Goal: Information Seeking & Learning: Compare options

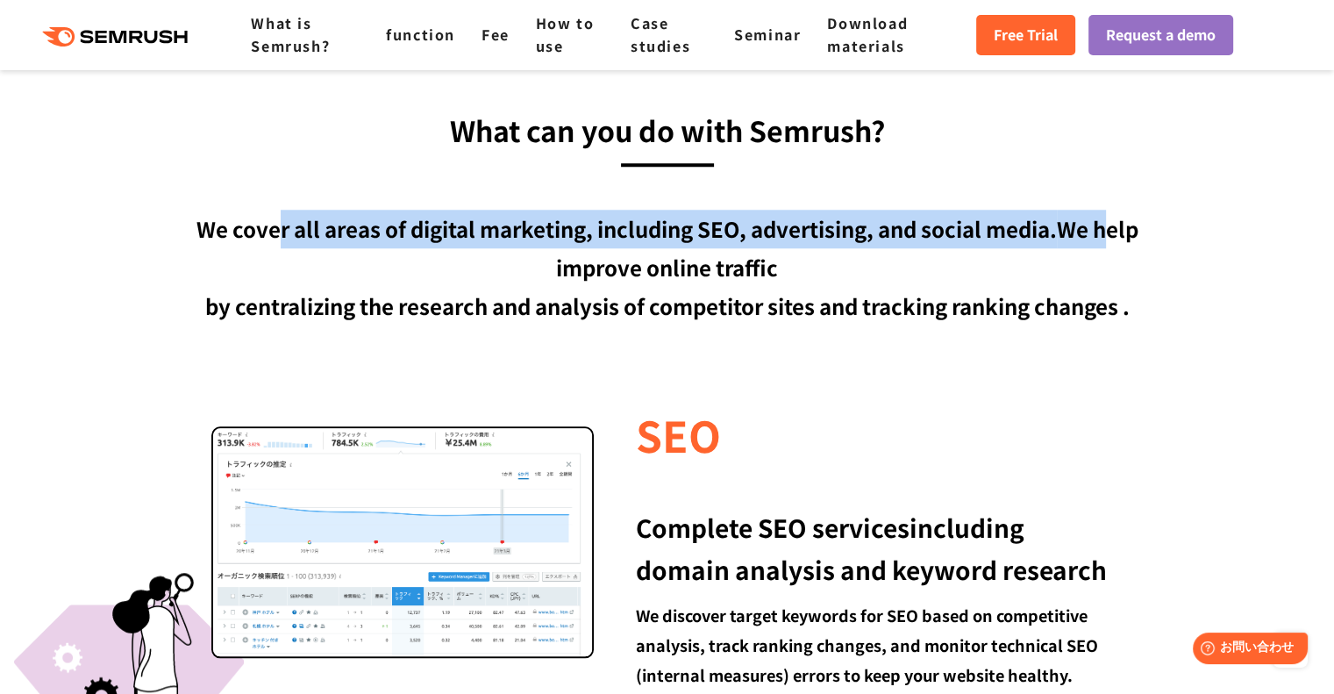
drag, startPoint x: 274, startPoint y: 237, endPoint x: 1111, endPoint y: 234, distance: 836.9
click at [1111, 234] on font "We cover all areas of digital marketing, including SEO, advertising, and social…" at bounding box center [668, 247] width 942 height 69
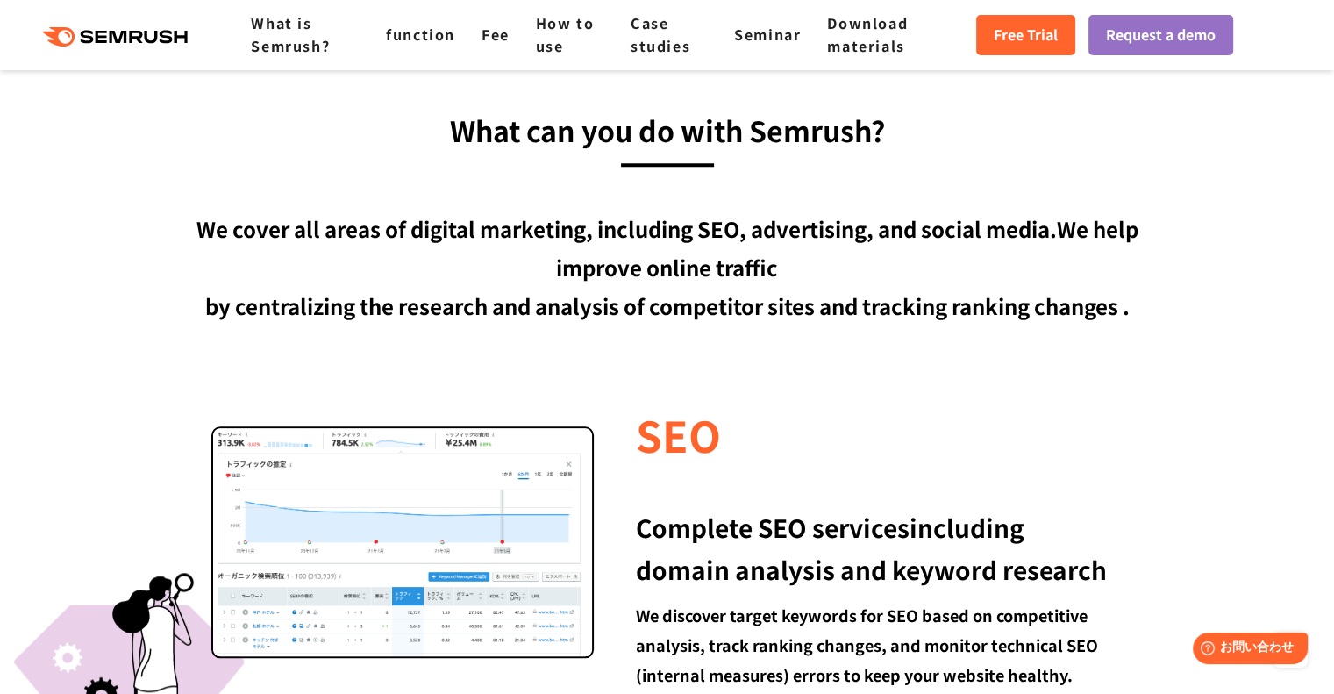
drag, startPoint x: 972, startPoint y: 267, endPoint x: 806, endPoint y: 269, distance: 165.8
click at [968, 268] on div "We cover all areas of digital marketing, including SEO, advertising, and social…" at bounding box center [667, 268] width 1009 height 116
drag, startPoint x: 806, startPoint y: 269, endPoint x: 507, endPoint y: 275, distance: 299.2
click at [522, 273] on div "We cover all areas of digital marketing, including SEO, advertising, and social…" at bounding box center [667, 268] width 1009 height 116
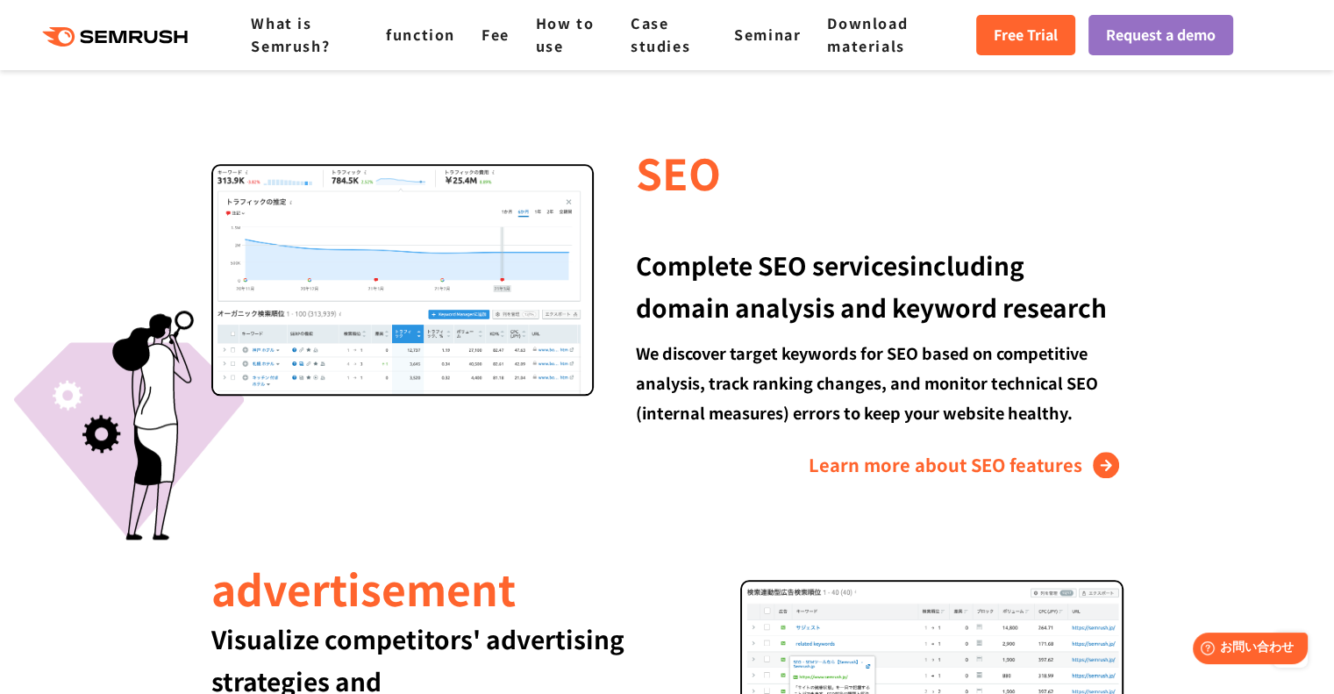
scroll to position [1842, 0]
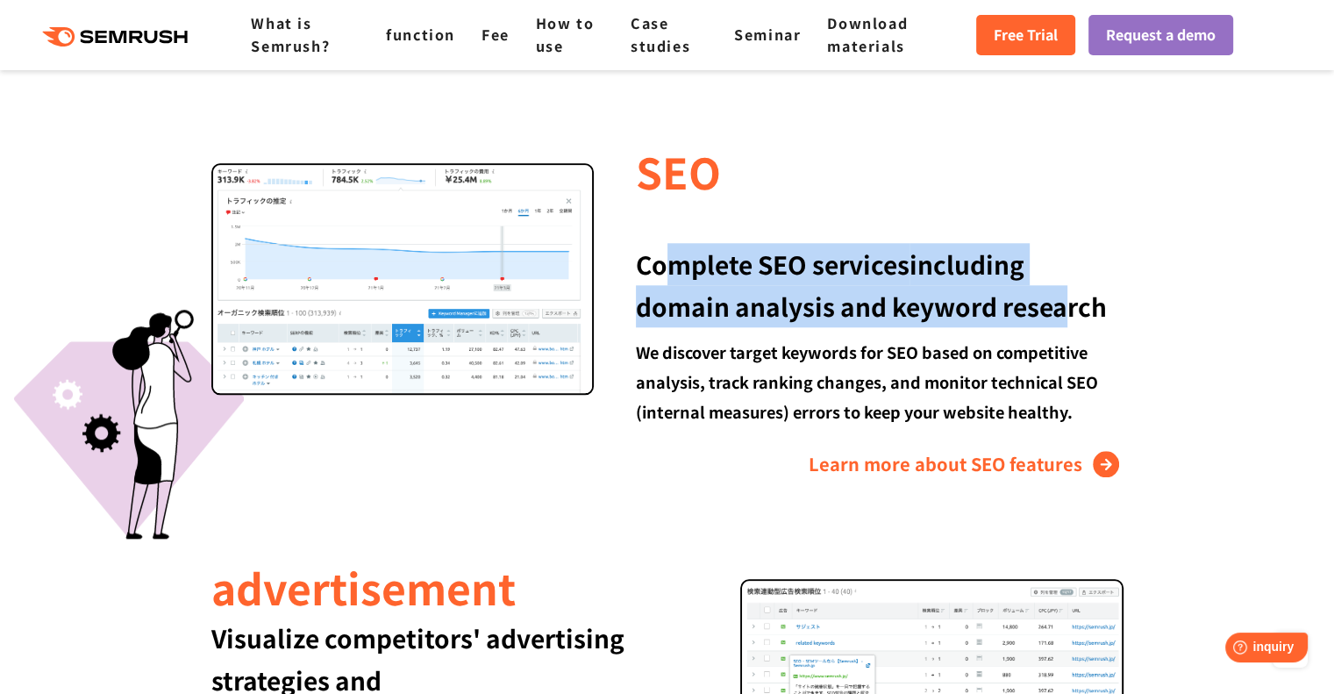
drag, startPoint x: 664, startPoint y: 266, endPoint x: 1082, endPoint y: 316, distance: 420.6
click at [1063, 325] on div "Complete SEO services including domain analysis and keyword research" at bounding box center [879, 264] width 487 height 126
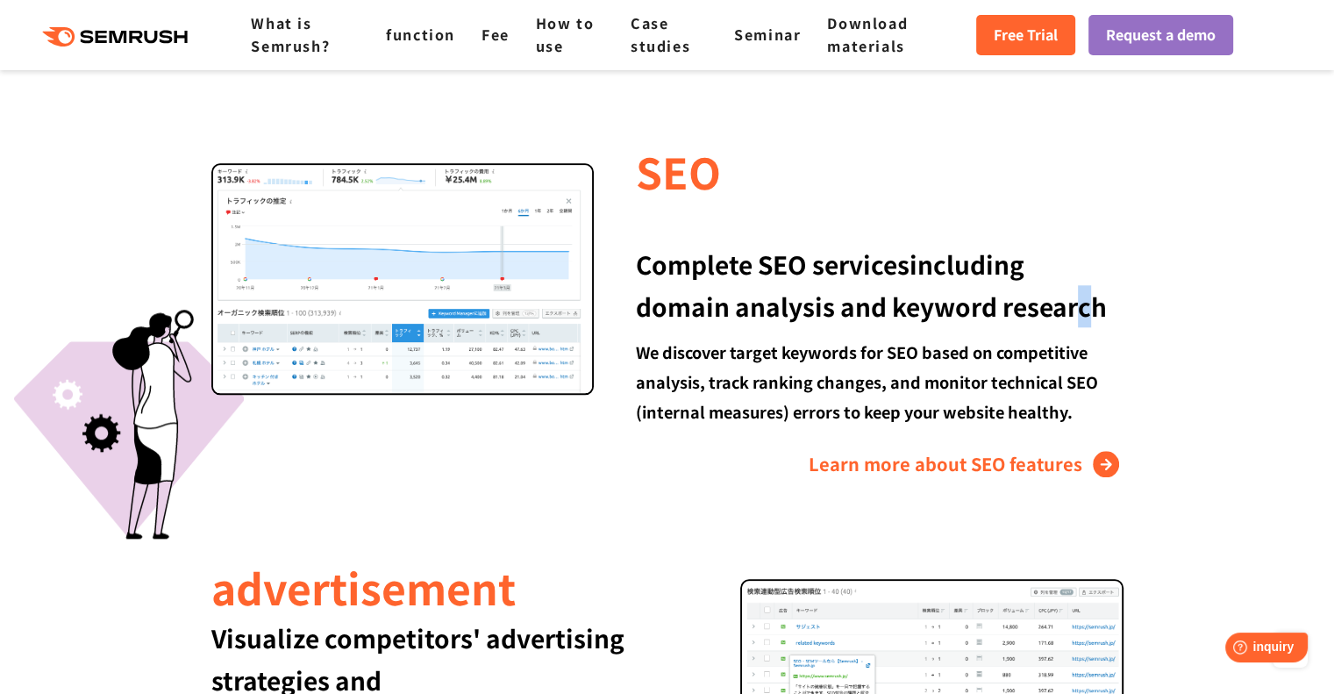
click at [1082, 316] on font "including domain analysis and keyword research" at bounding box center [871, 285] width 471 height 77
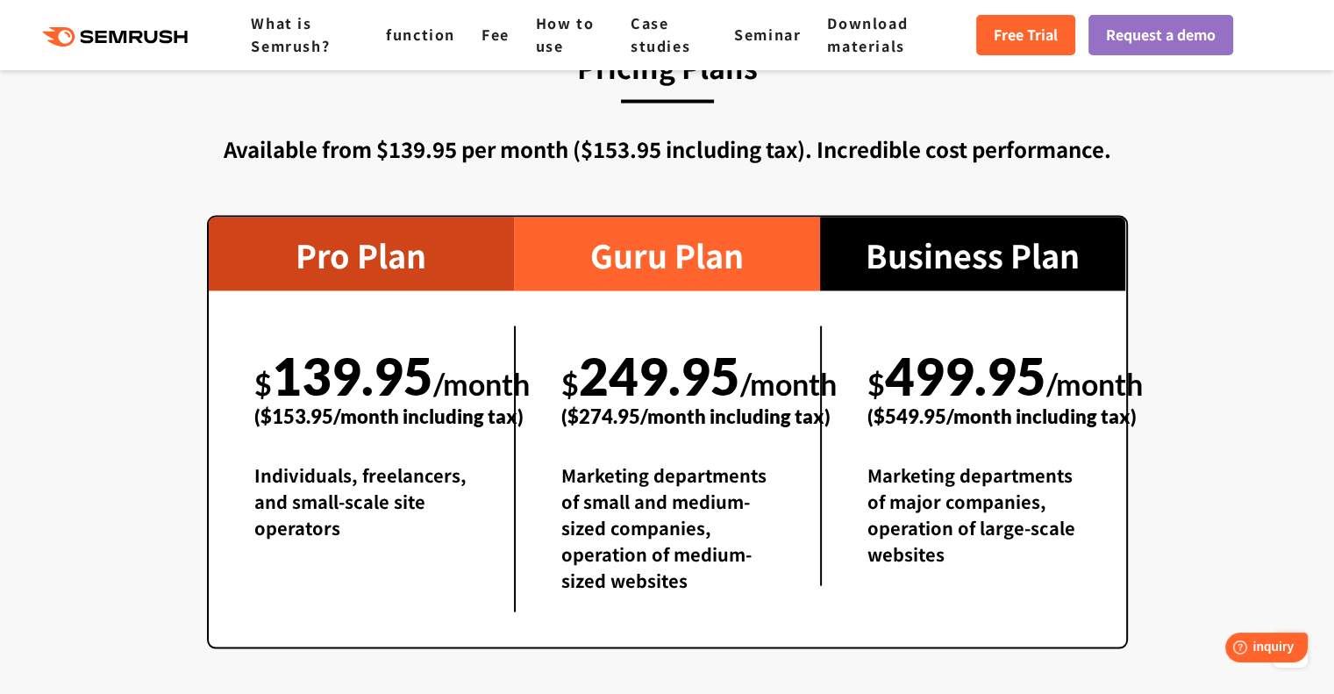
scroll to position [3509, 0]
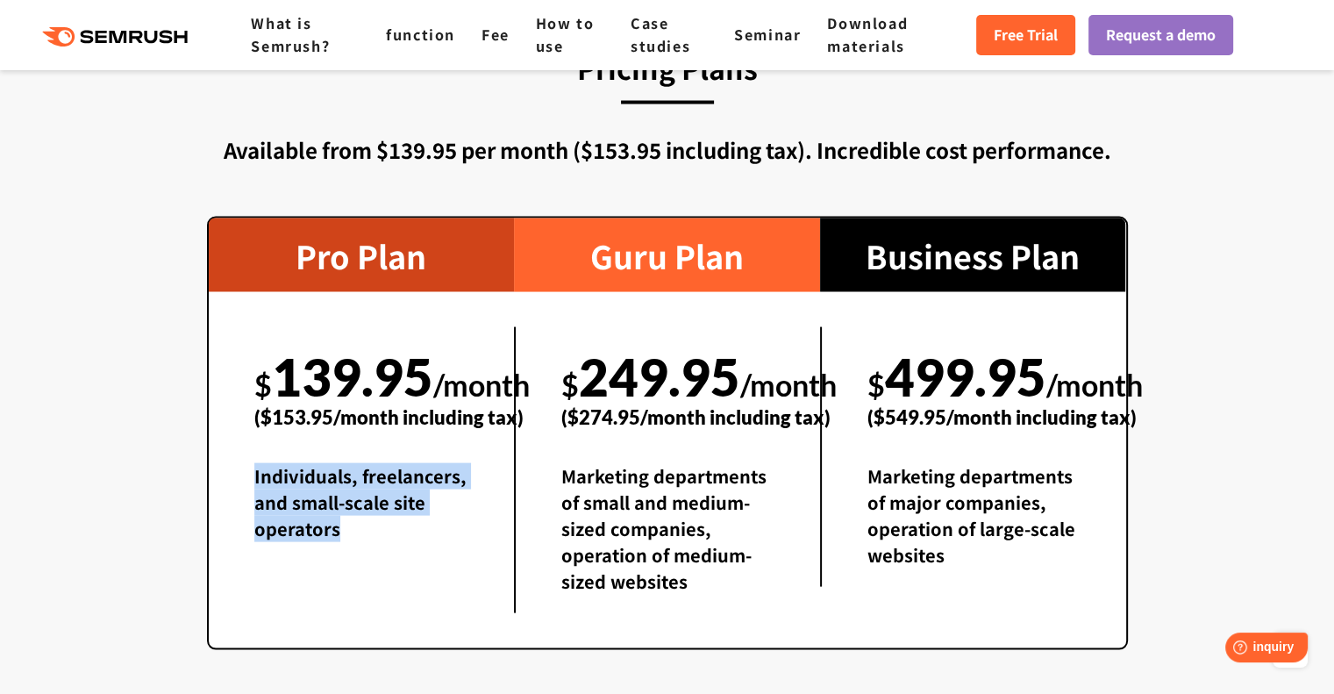
drag, startPoint x: 251, startPoint y: 473, endPoint x: 344, endPoint y: 540, distance: 114.4
click at [344, 540] on div "$ 139.95 /month ($153.95/month including tax) Individuals, freelancers, and sma…" at bounding box center [362, 443] width 306 height 233
click at [347, 532] on div "Individuals, freelancers, and small-scale site operators" at bounding box center [361, 511] width 215 height 97
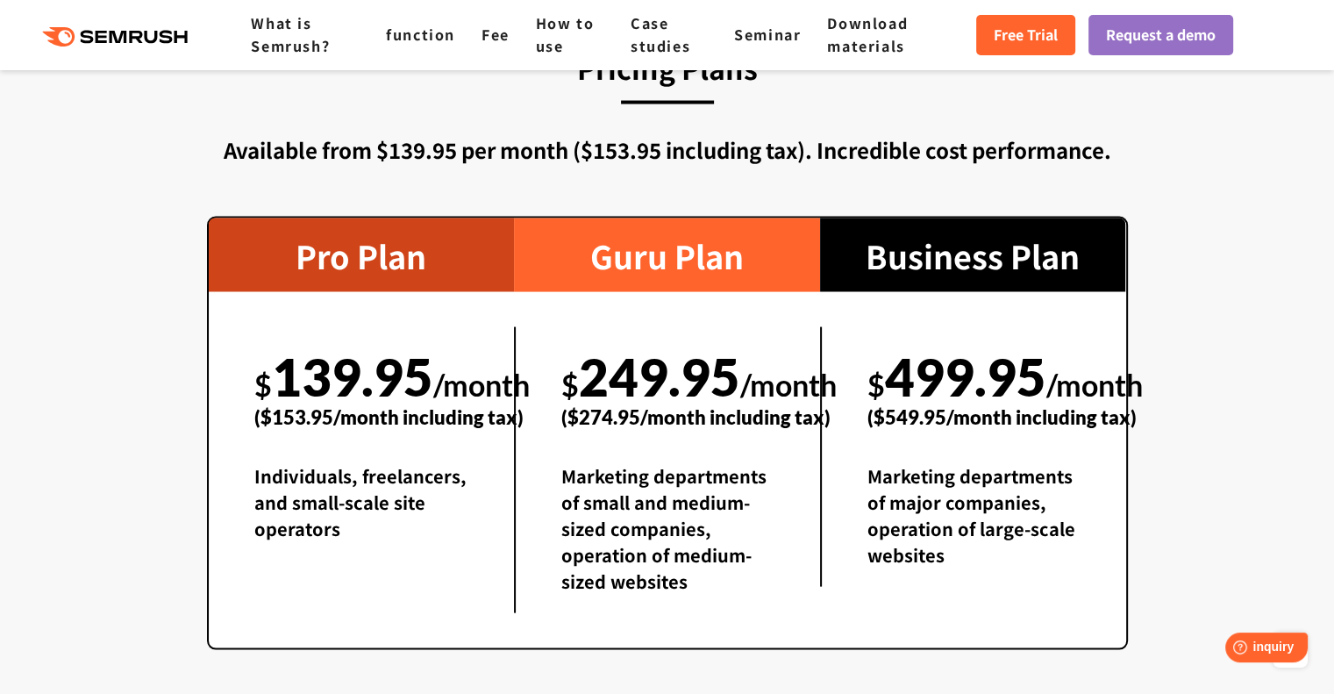
drag, startPoint x: 289, startPoint y: 375, endPoint x: 320, endPoint y: 371, distance: 31.9
click at [312, 373] on font "139.95" at bounding box center [352, 377] width 161 height 61
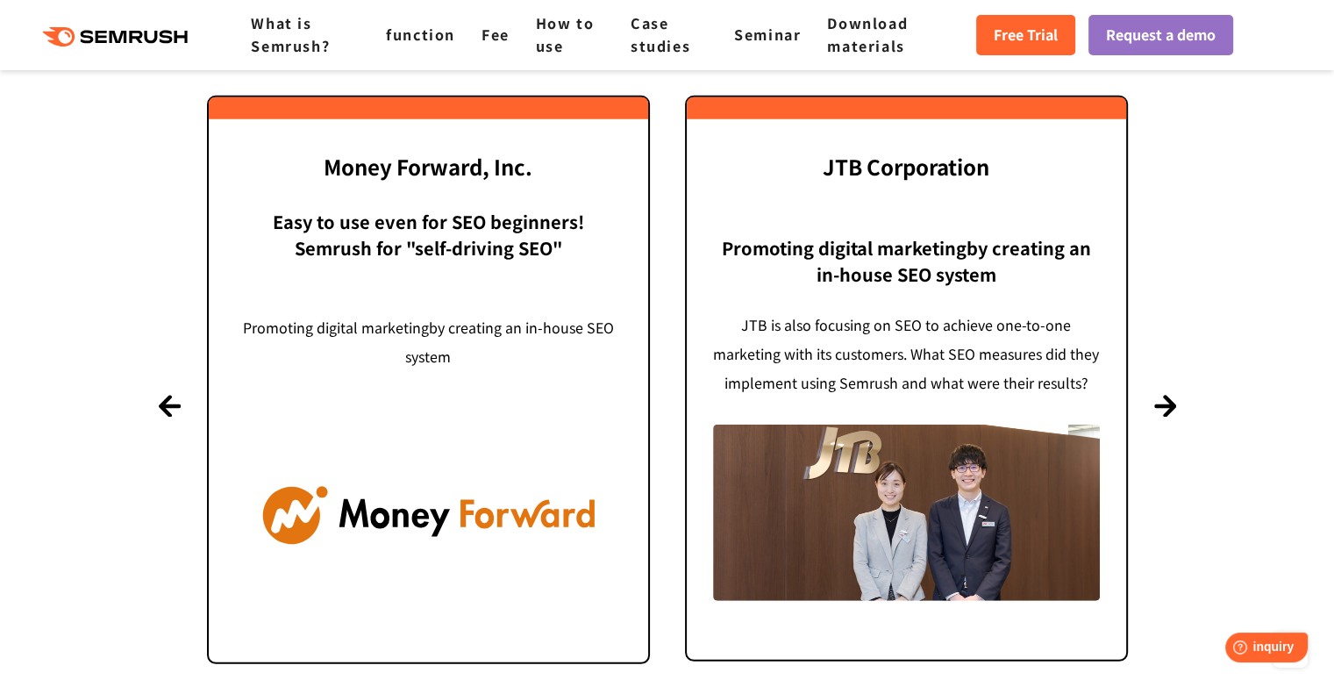
scroll to position [4737, 0]
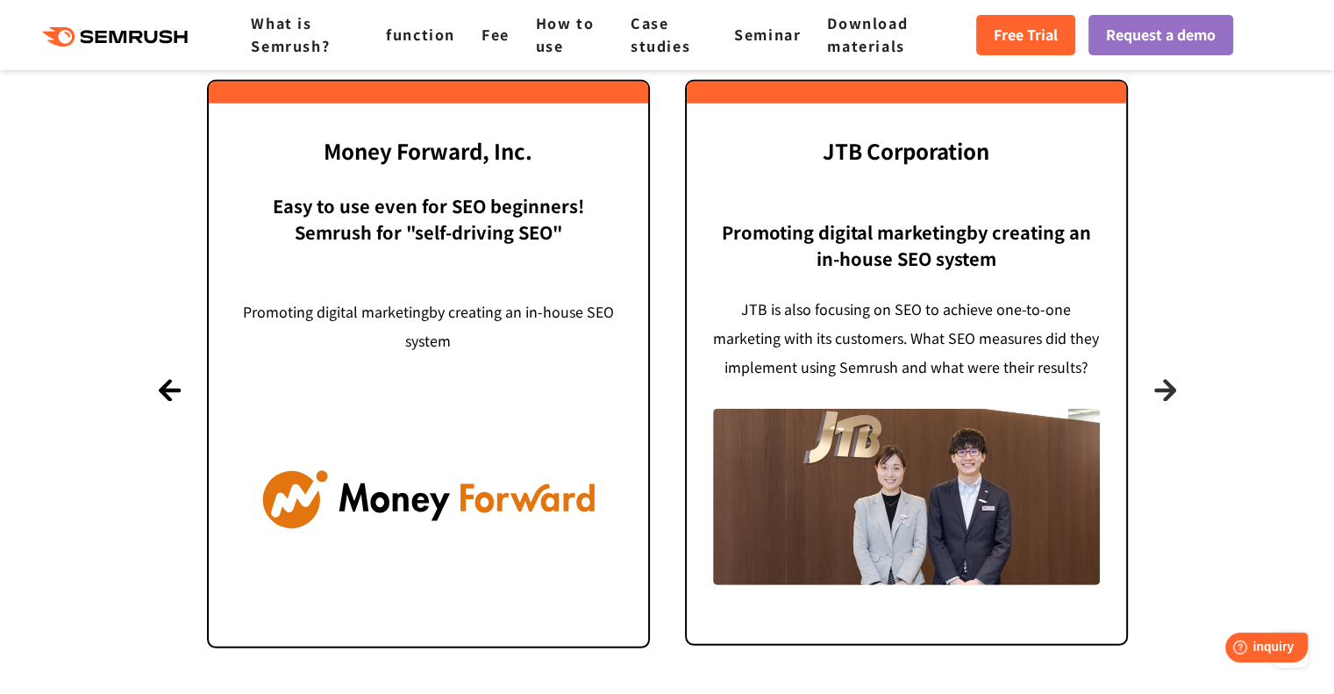
click at [1163, 390] on font "Next" at bounding box center [1166, 390] width 24 height 13
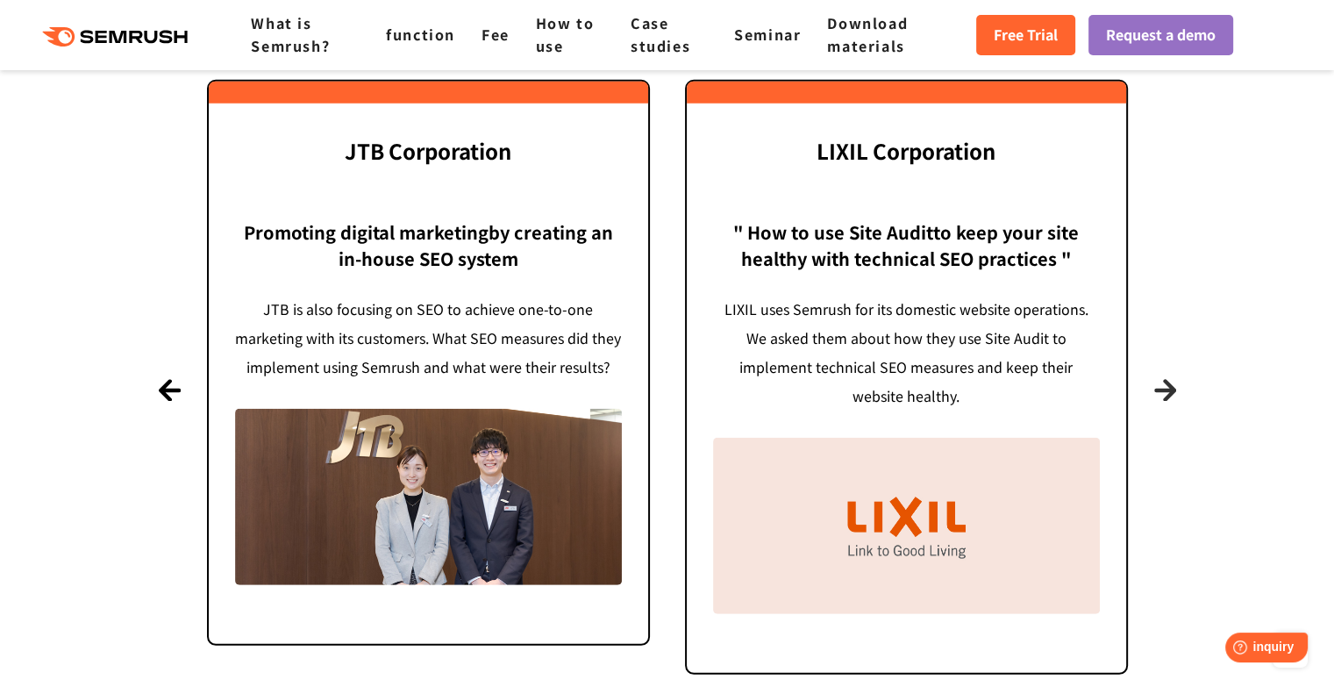
click at [1163, 390] on font "Next" at bounding box center [1166, 390] width 24 height 13
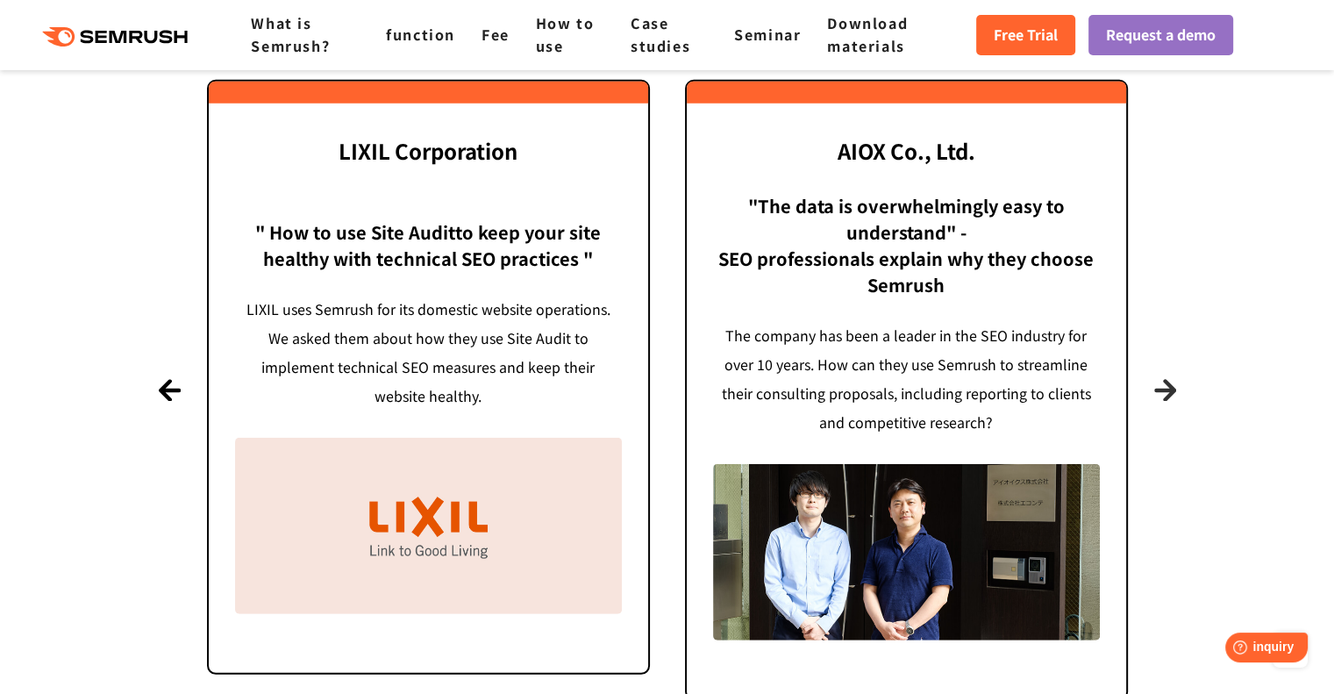
click at [1163, 390] on font "Next" at bounding box center [1166, 390] width 24 height 13
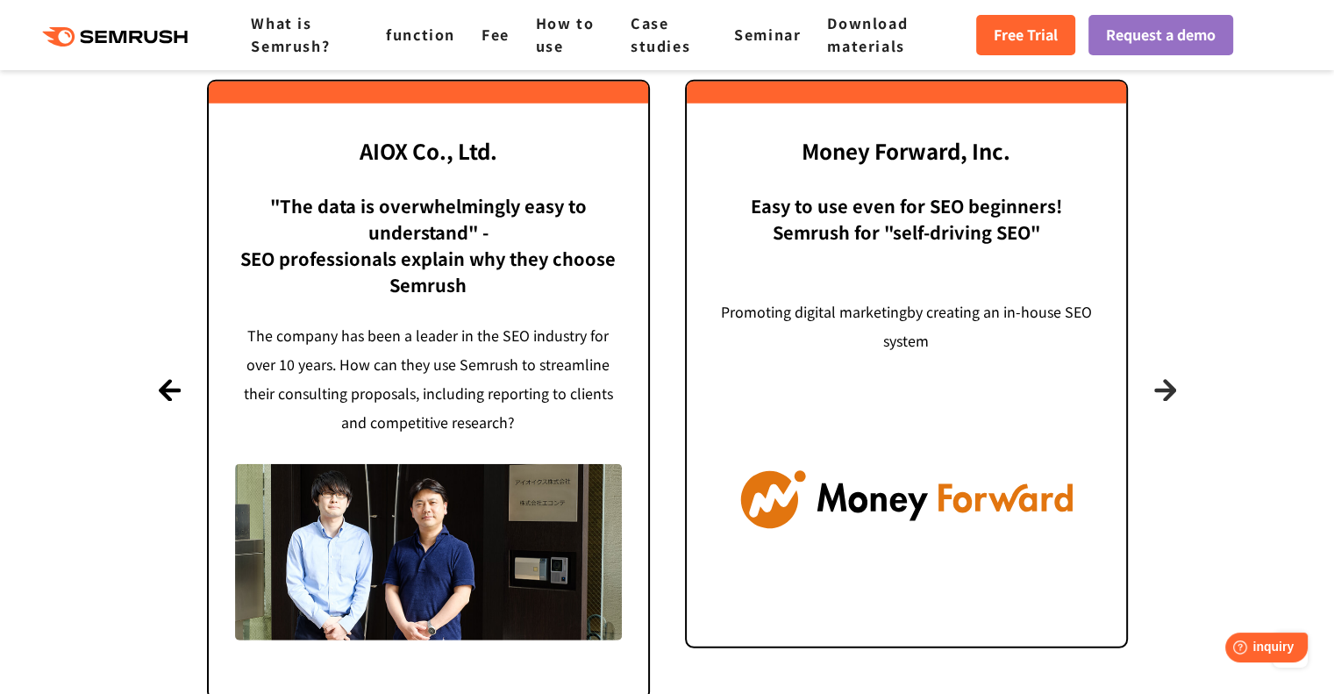
click at [1163, 390] on font "Next" at bounding box center [1166, 390] width 24 height 13
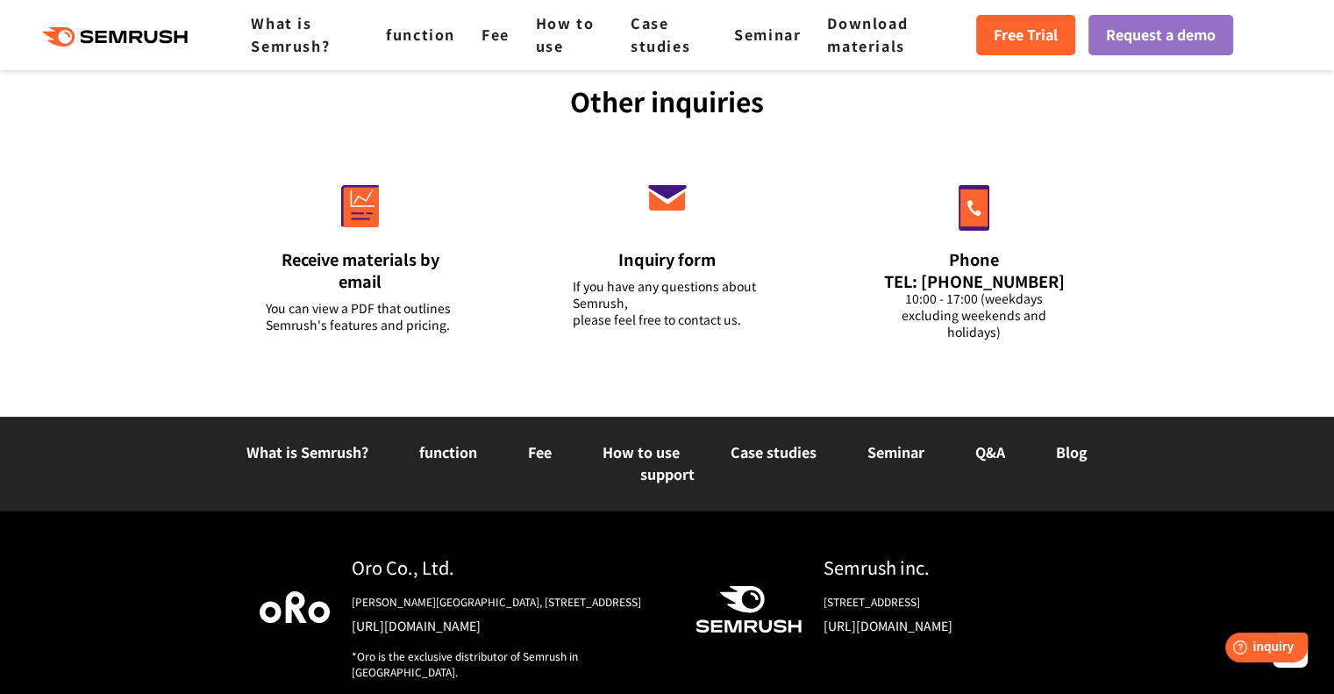
scroll to position [6909, 0]
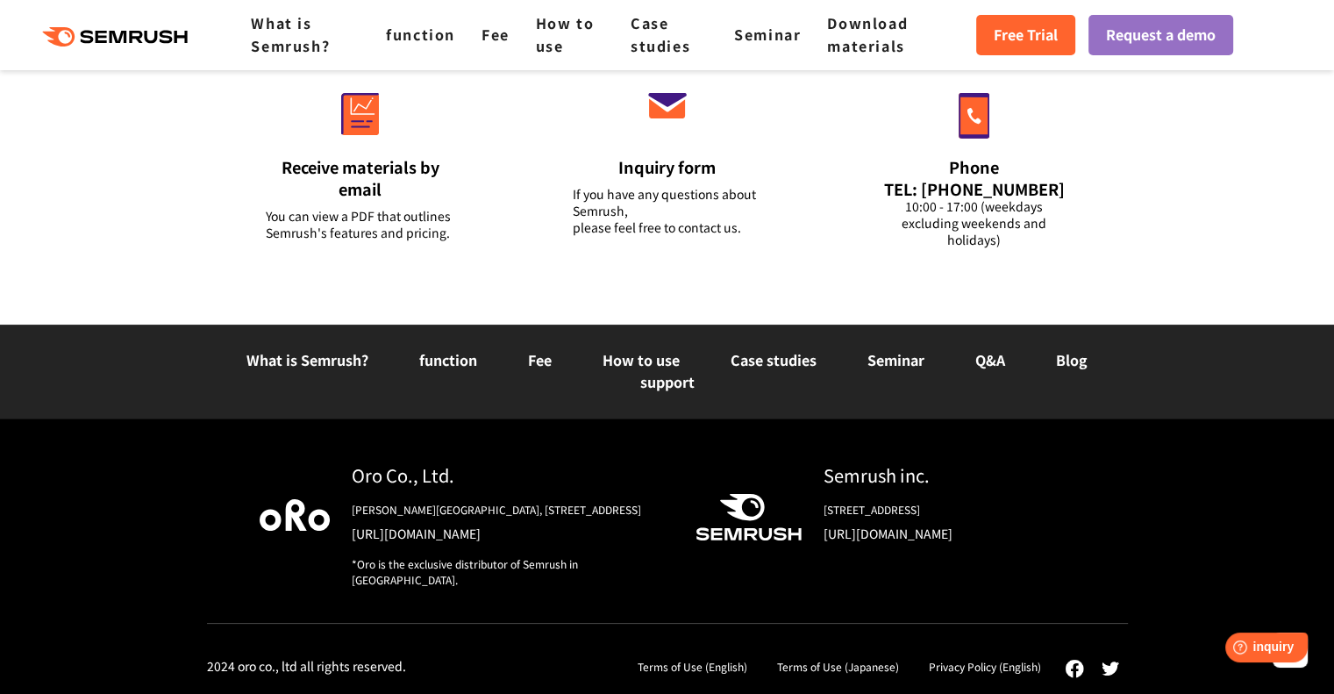
click at [482, 356] on li "function" at bounding box center [448, 360] width 109 height 23
click at [455, 362] on font "function" at bounding box center [448, 359] width 58 height 21
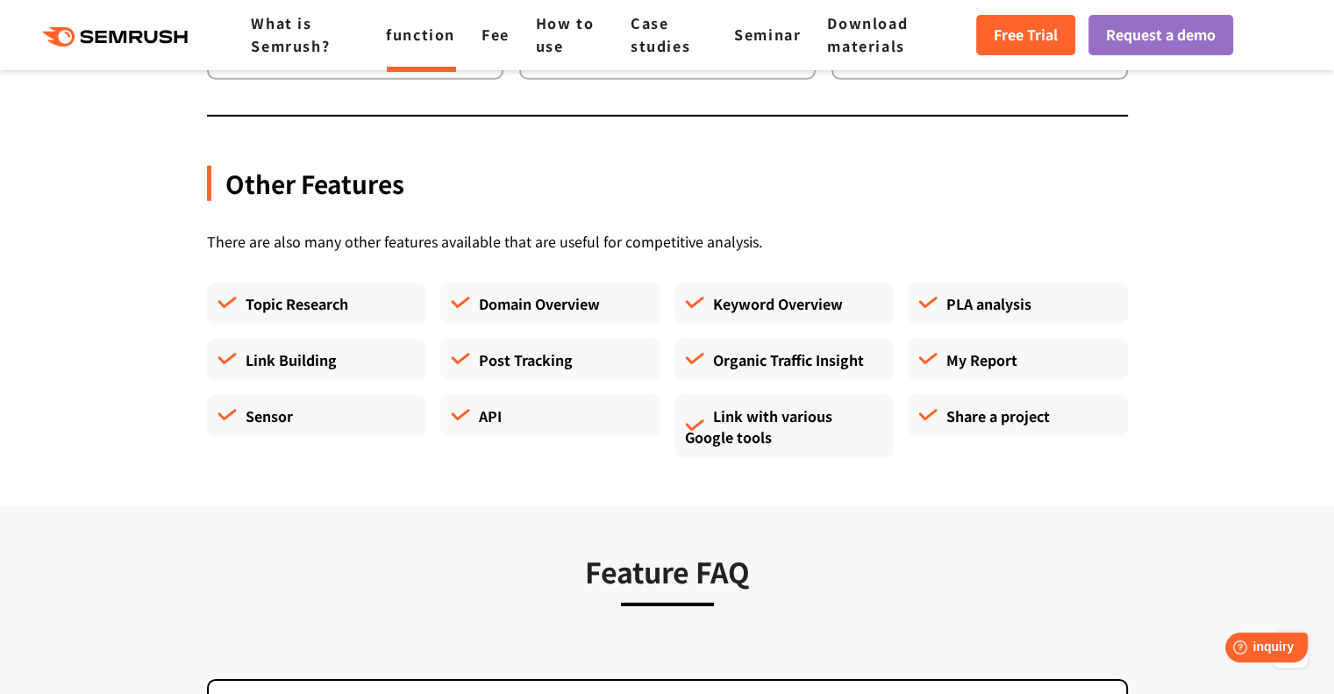
scroll to position [5614, 0]
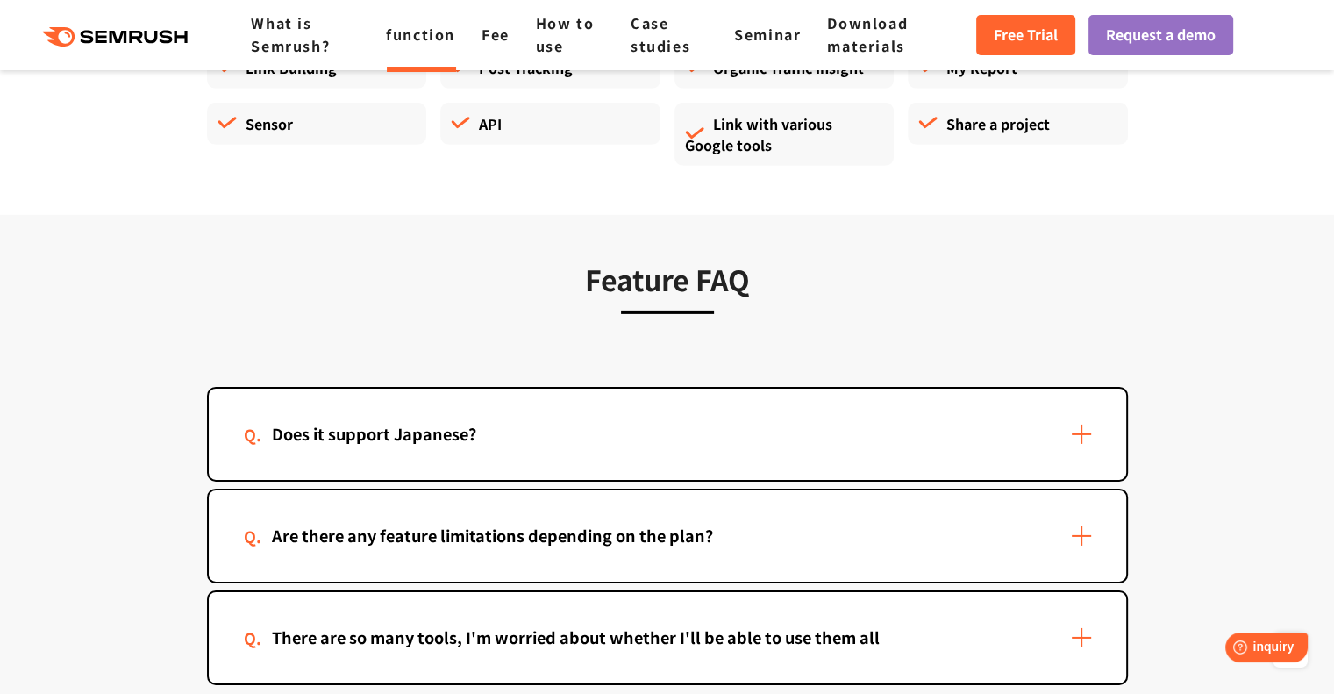
click at [742, 389] on div "Does it support Japanese?" at bounding box center [668, 434] width 918 height 91
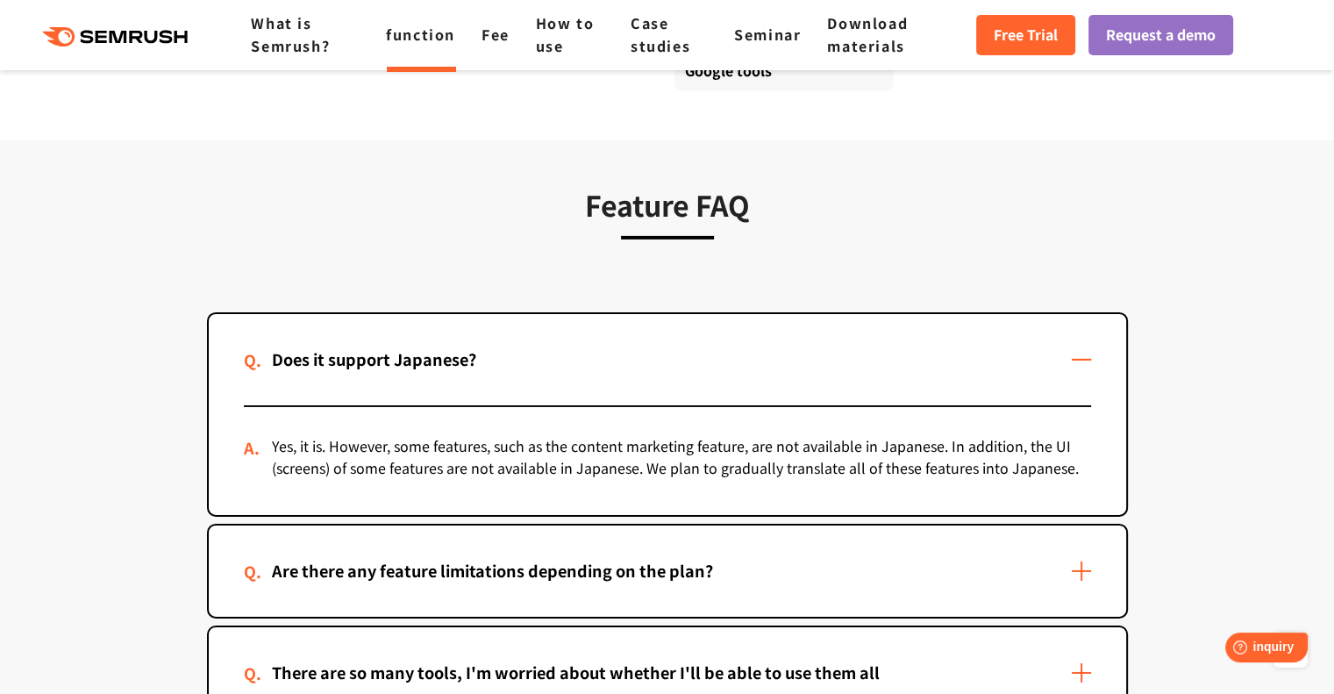
scroll to position [5790, 0]
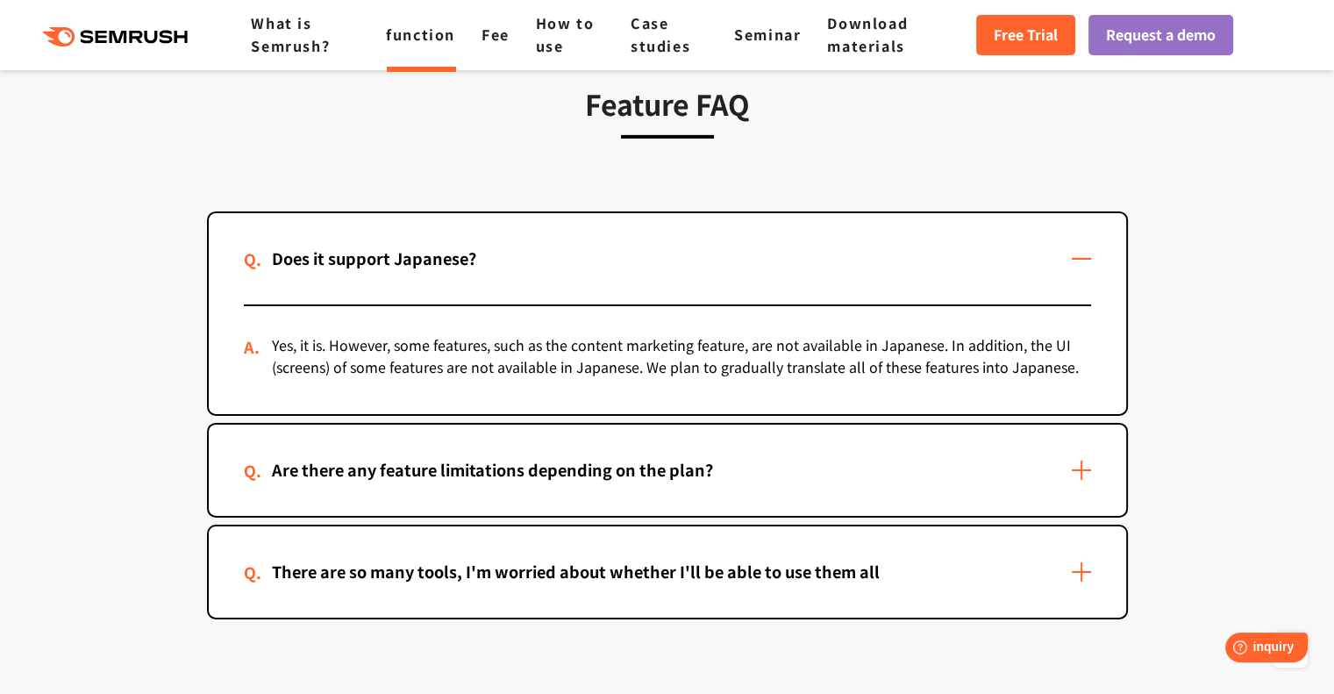
click at [814, 425] on div "Are there any feature limitations depending on the plan?" at bounding box center [668, 470] width 918 height 91
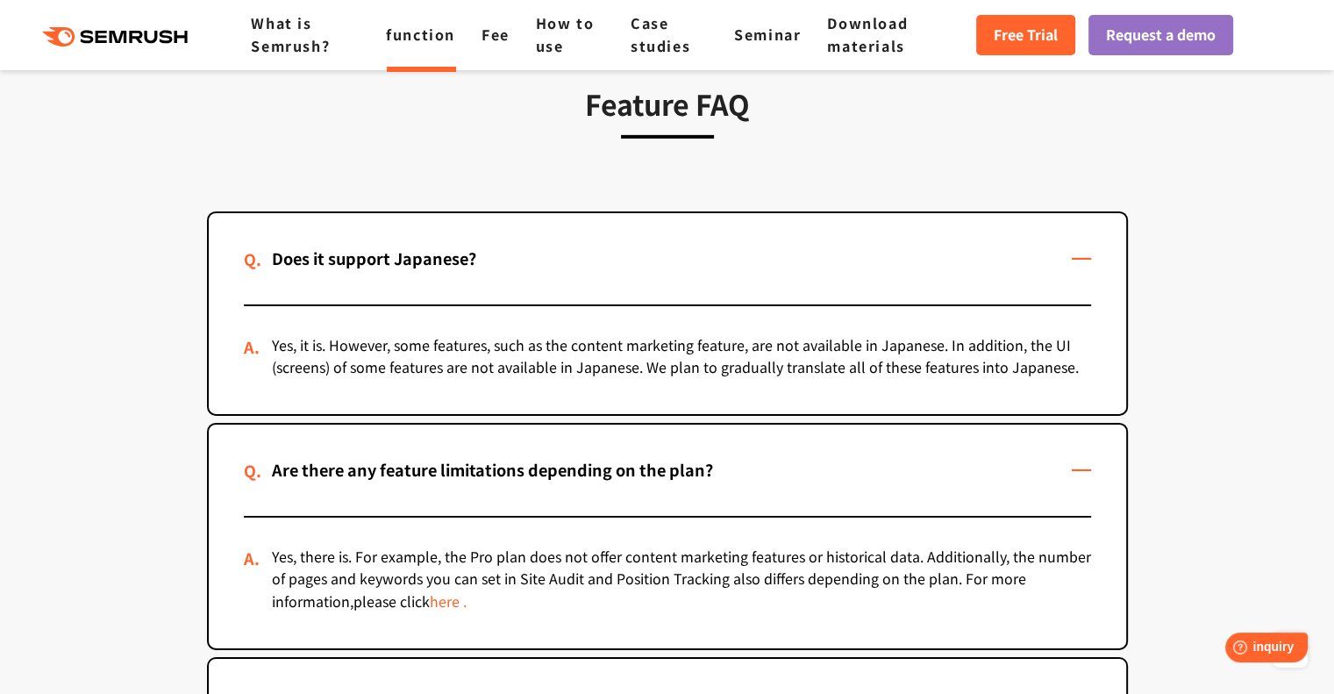
scroll to position [5965, 0]
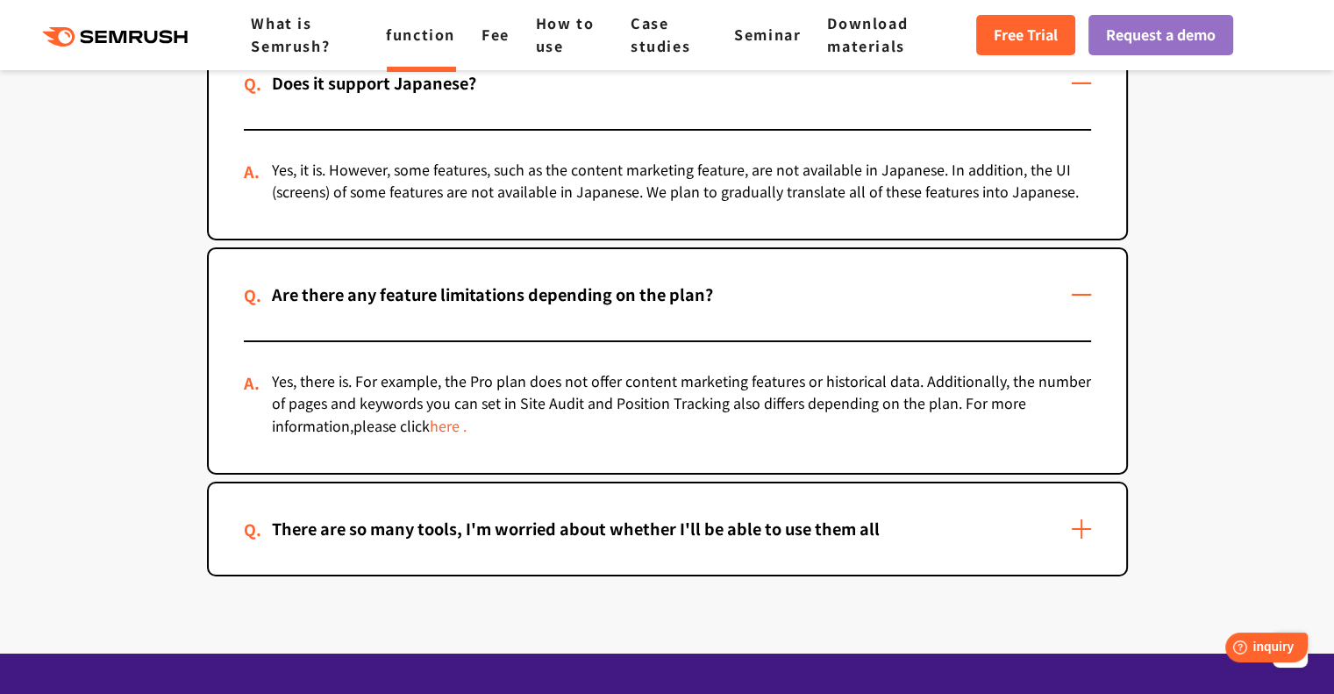
click at [804, 483] on div "There are so many tools, I'm worried about whether I'll be able to use them all" at bounding box center [668, 528] width 918 height 91
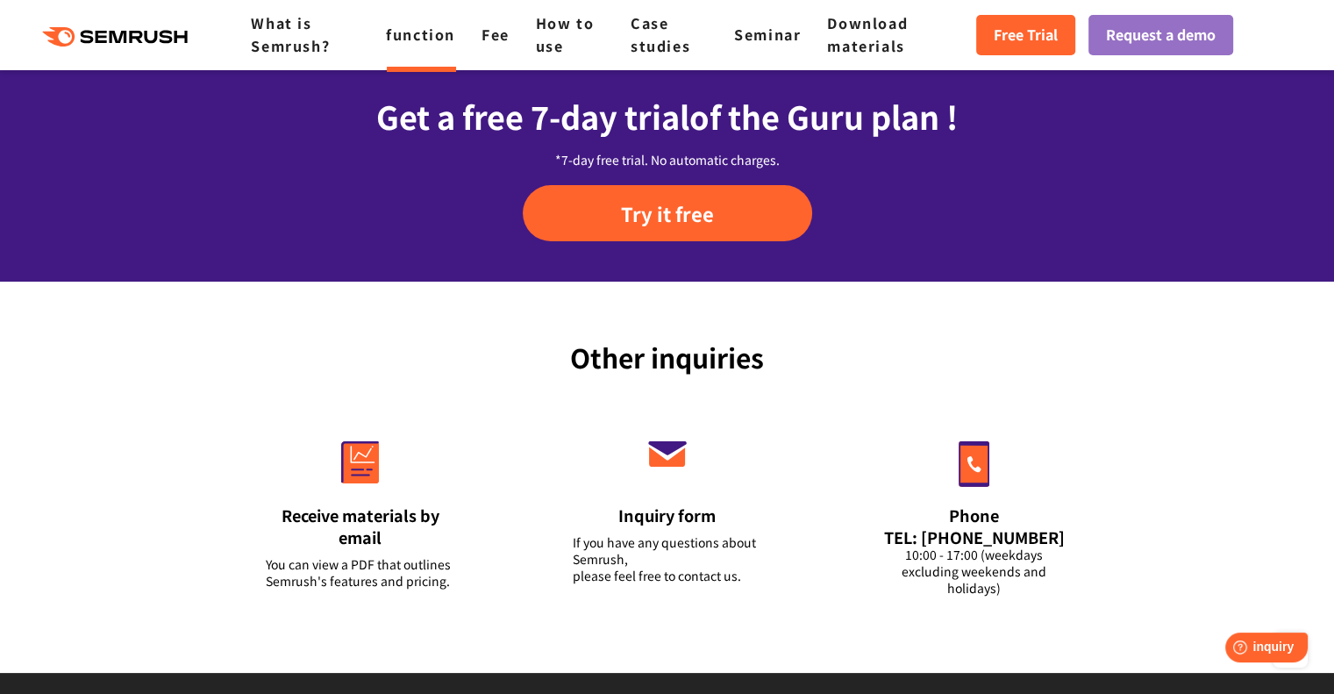
scroll to position [6999, 0]
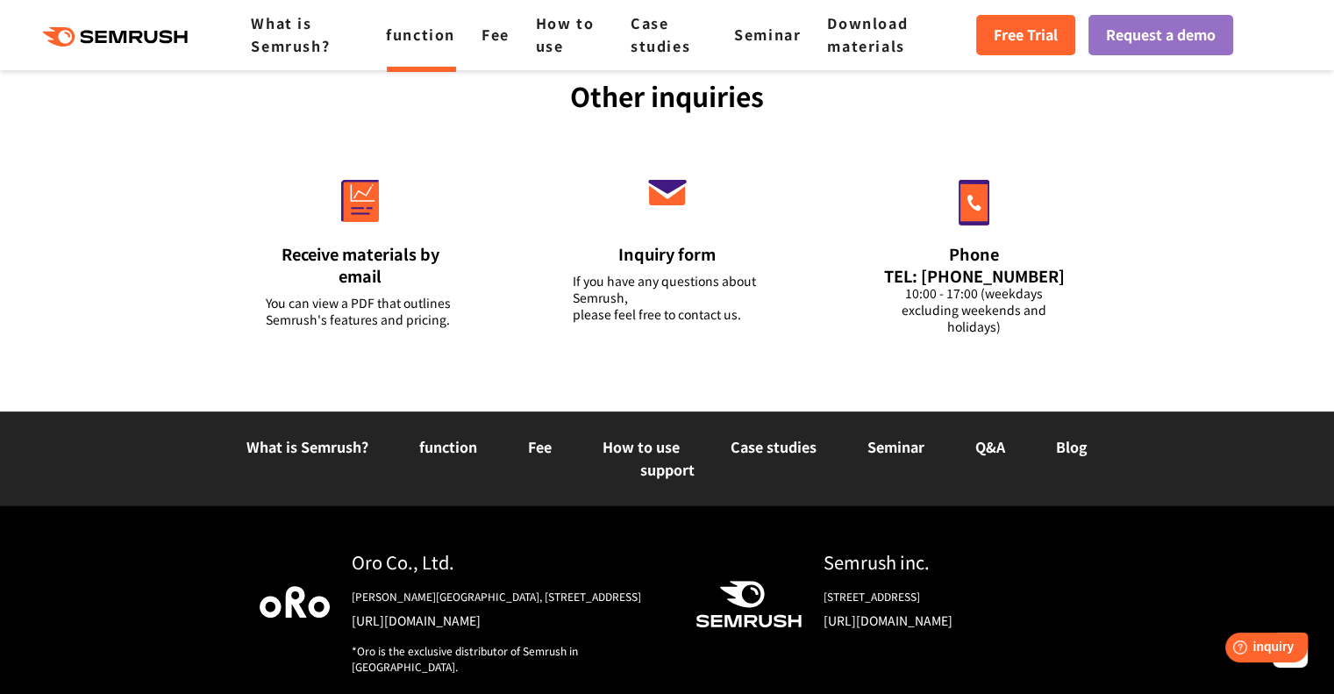
click at [545, 436] on font "Fee" at bounding box center [540, 446] width 24 height 21
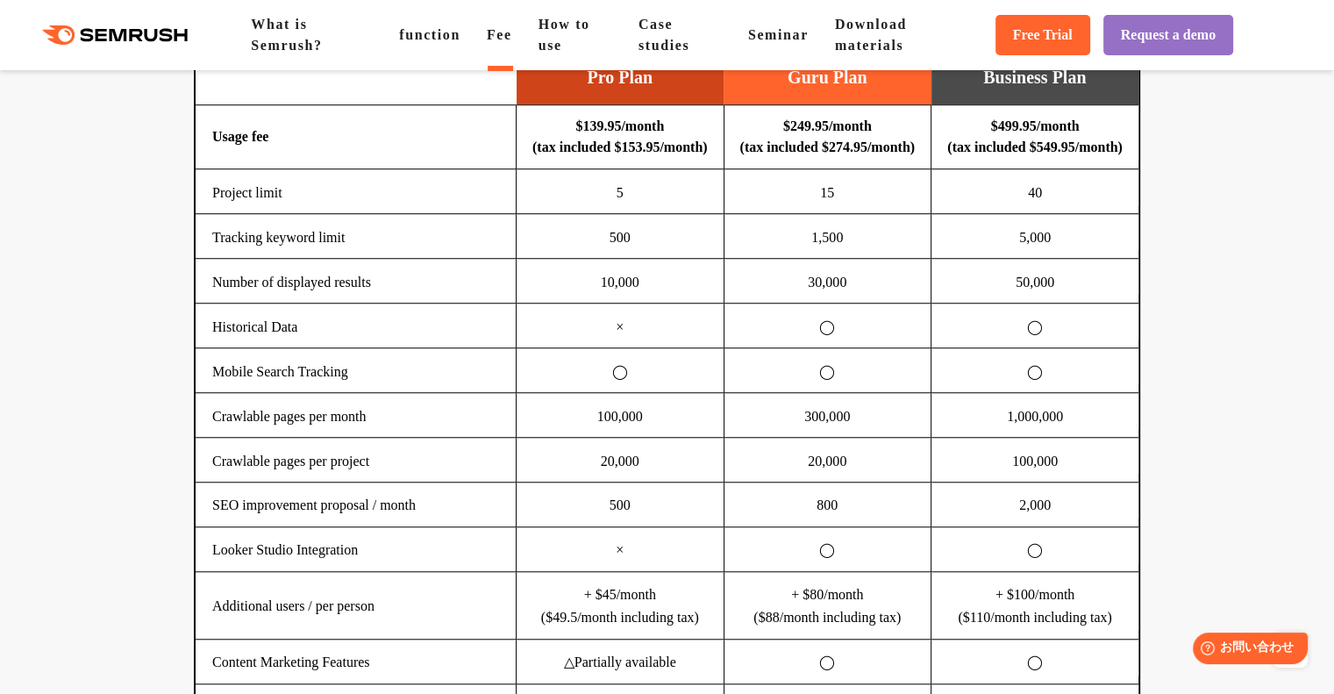
scroll to position [1491, 0]
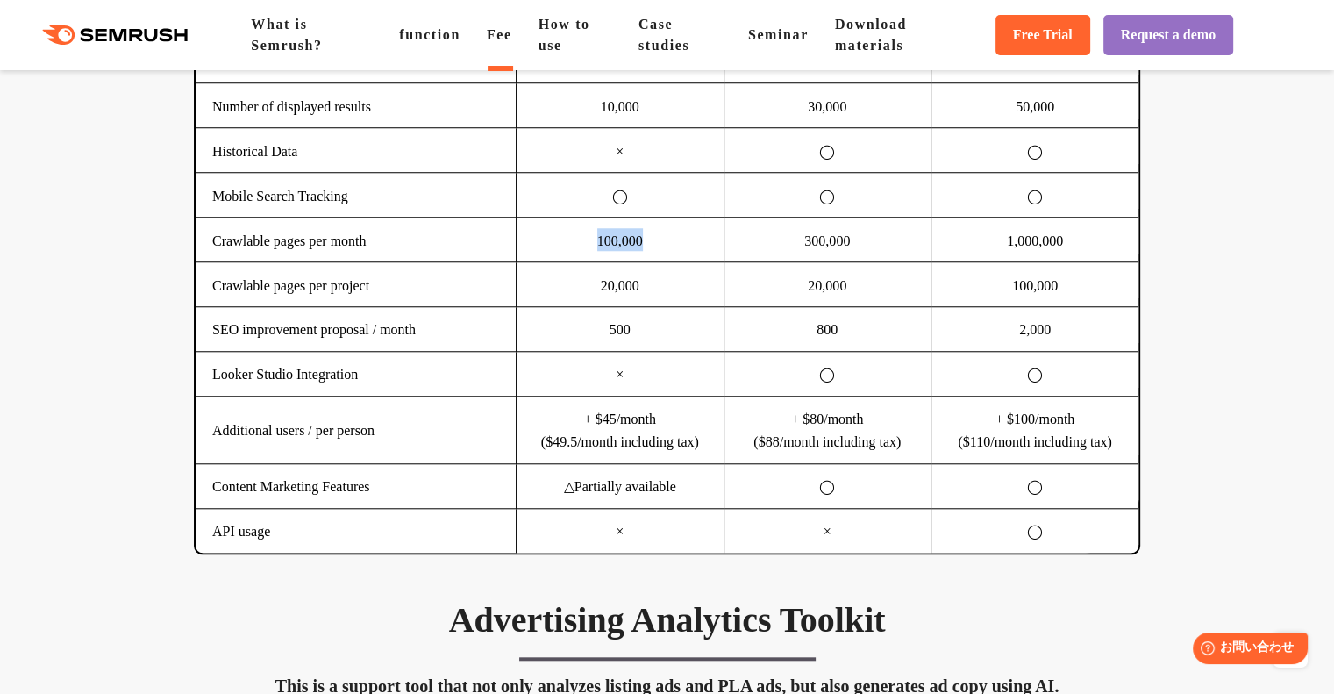
drag, startPoint x: 599, startPoint y: 311, endPoint x: 667, endPoint y: 316, distance: 67.8
click at [667, 261] on td "100,000" at bounding box center [621, 239] width 208 height 45
click at [635, 306] on td "20,000" at bounding box center [621, 283] width 208 height 45
drag, startPoint x: 555, startPoint y: 515, endPoint x: 695, endPoint y: 523, distance: 139.7
click at [695, 449] on font "($49.5/month including tax)" at bounding box center [620, 441] width 158 height 15
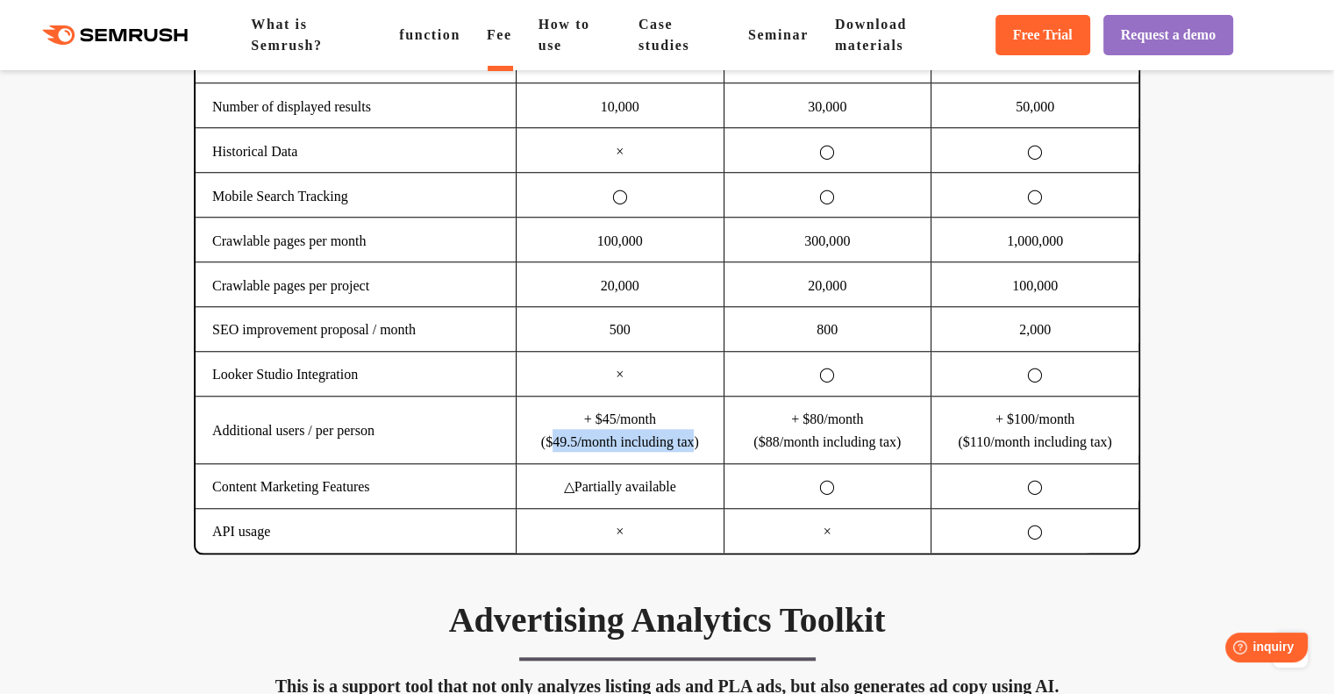
scroll to position [1579, 0]
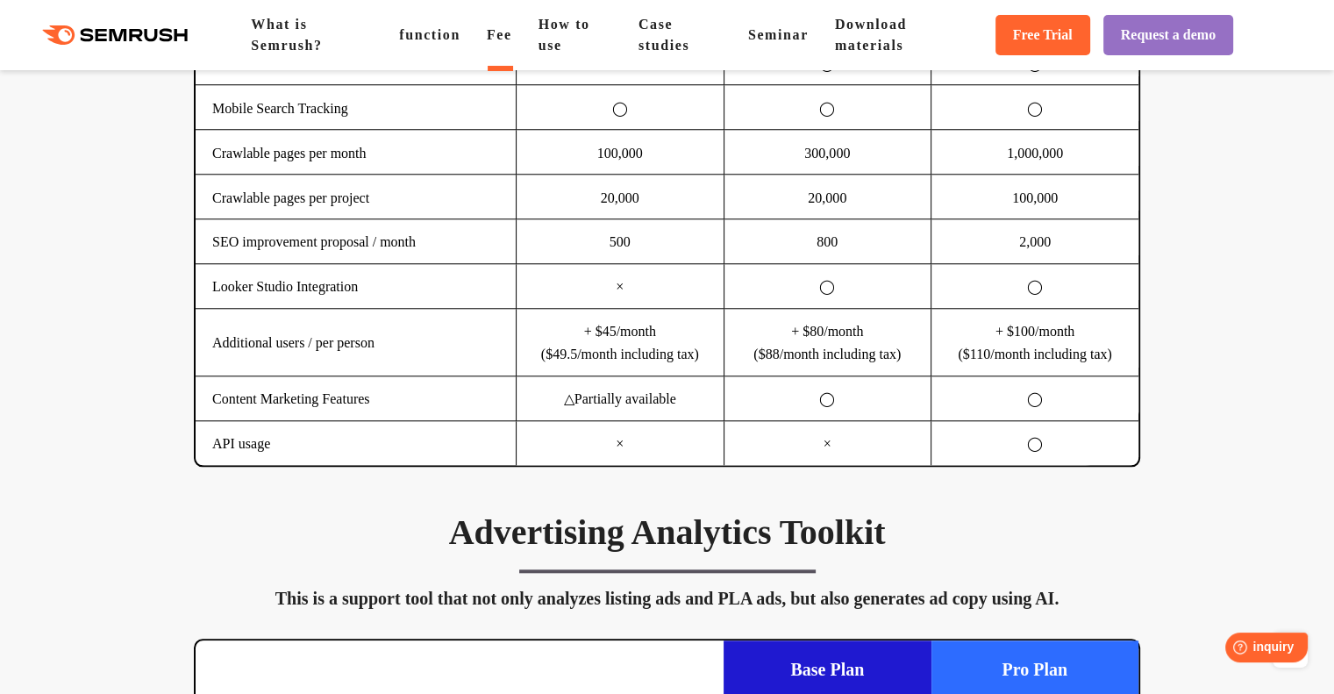
click at [664, 464] on td "×" at bounding box center [621, 442] width 208 height 44
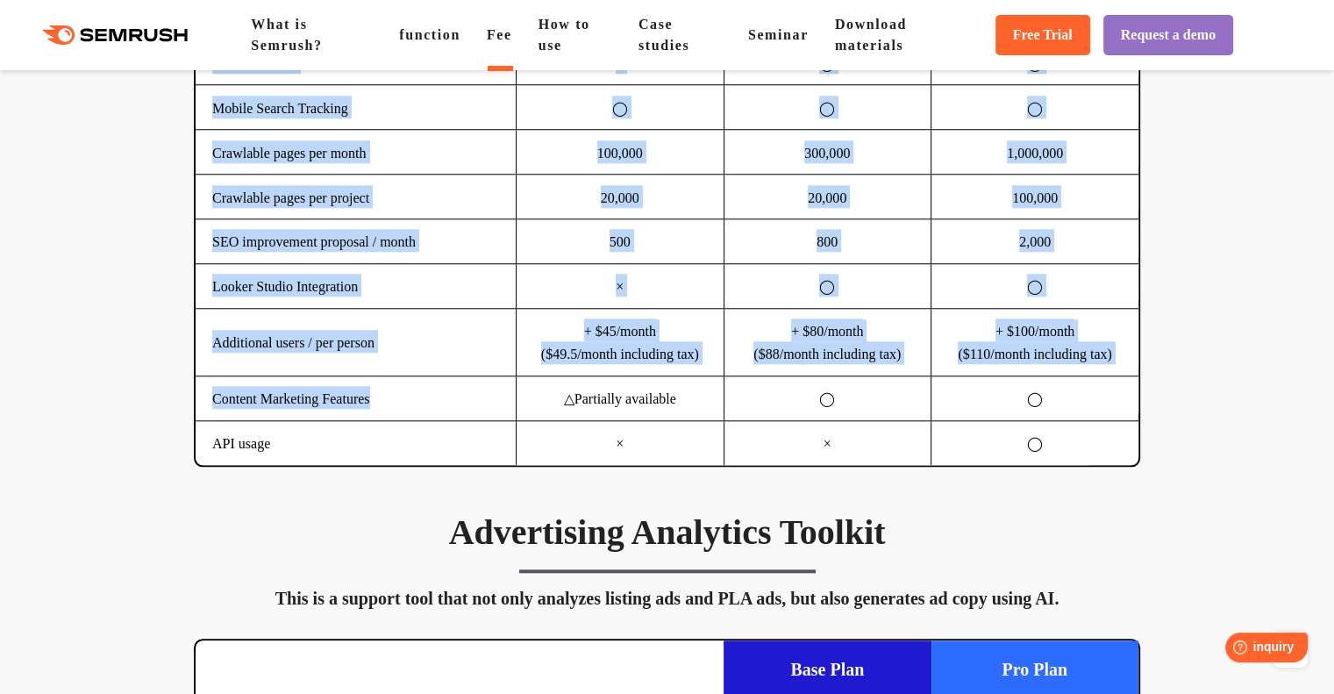
drag, startPoint x: 375, startPoint y: 475, endPoint x: 182, endPoint y: 486, distance: 193.3
click at [182, 467] on div "SEO Analysis Toolkit This tool provides comprehensive support for keyword resea…" at bounding box center [667, 47] width 982 height 840
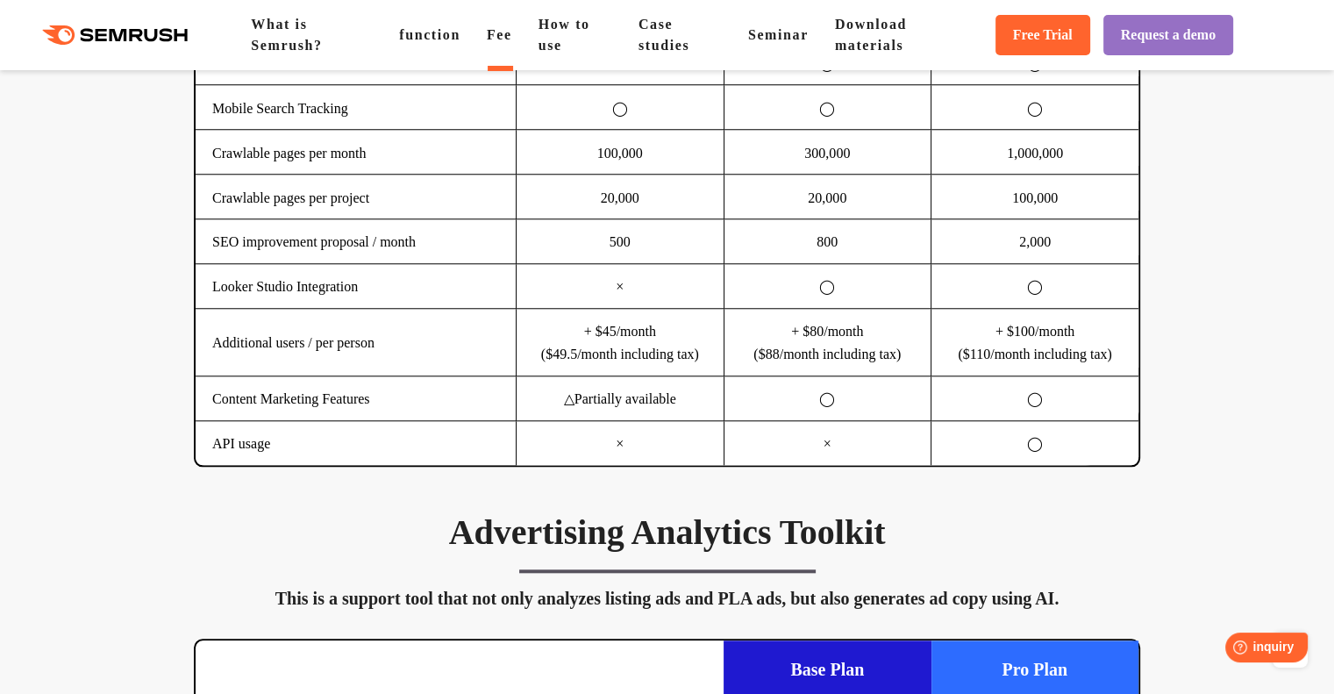
click at [690, 464] on td "×" at bounding box center [621, 442] width 208 height 44
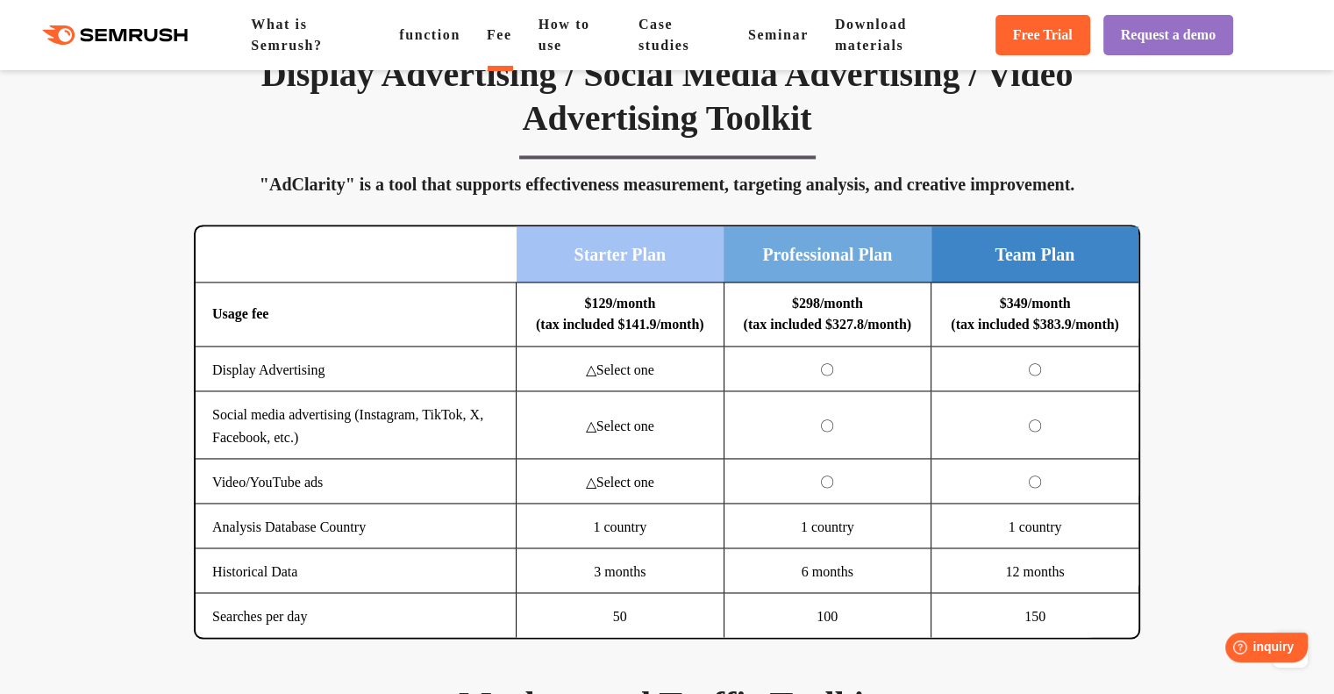
scroll to position [2807, 0]
